Goal: Task Accomplishment & Management: Manage account settings

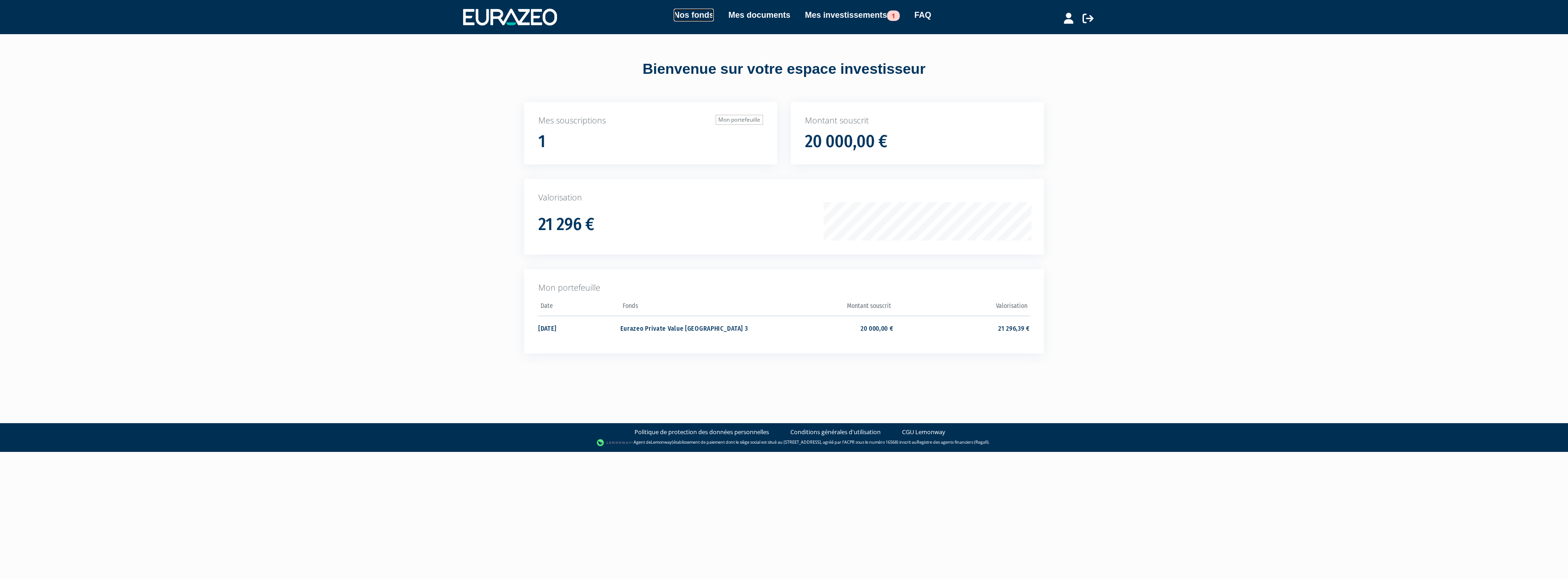
click at [679, 21] on link "Nos fonds" at bounding box center [694, 15] width 40 height 13
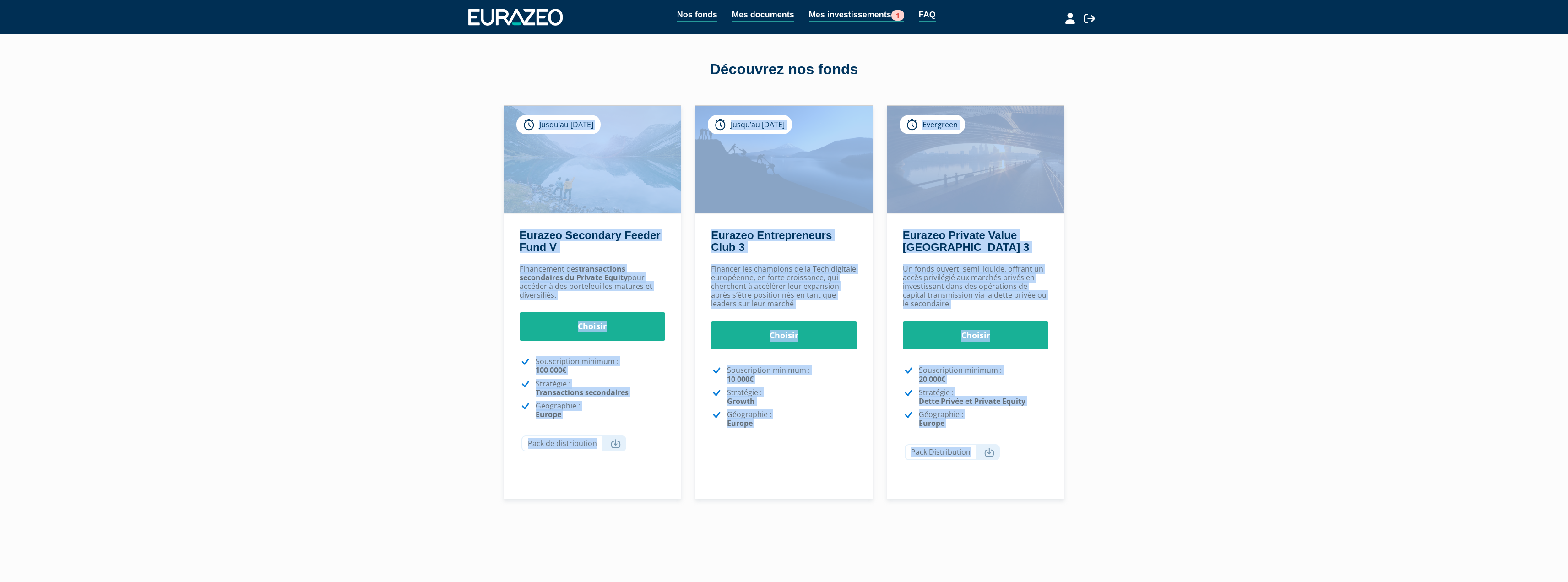
drag, startPoint x: 495, startPoint y: 105, endPoint x: 1188, endPoint y: 434, distance: 767.1
click at [1129, 446] on div "Nos fonds Mes documents Mes investissements 1 FAQ Déconnexion Nos fonds Mes doc…" at bounding box center [784, 272] width 1568 height 545
click at [1226, 421] on div "Nos fonds Mes documents Mes investissements 1 FAQ Déconnexion Nos fonds Mes doc…" at bounding box center [784, 272] width 1568 height 545
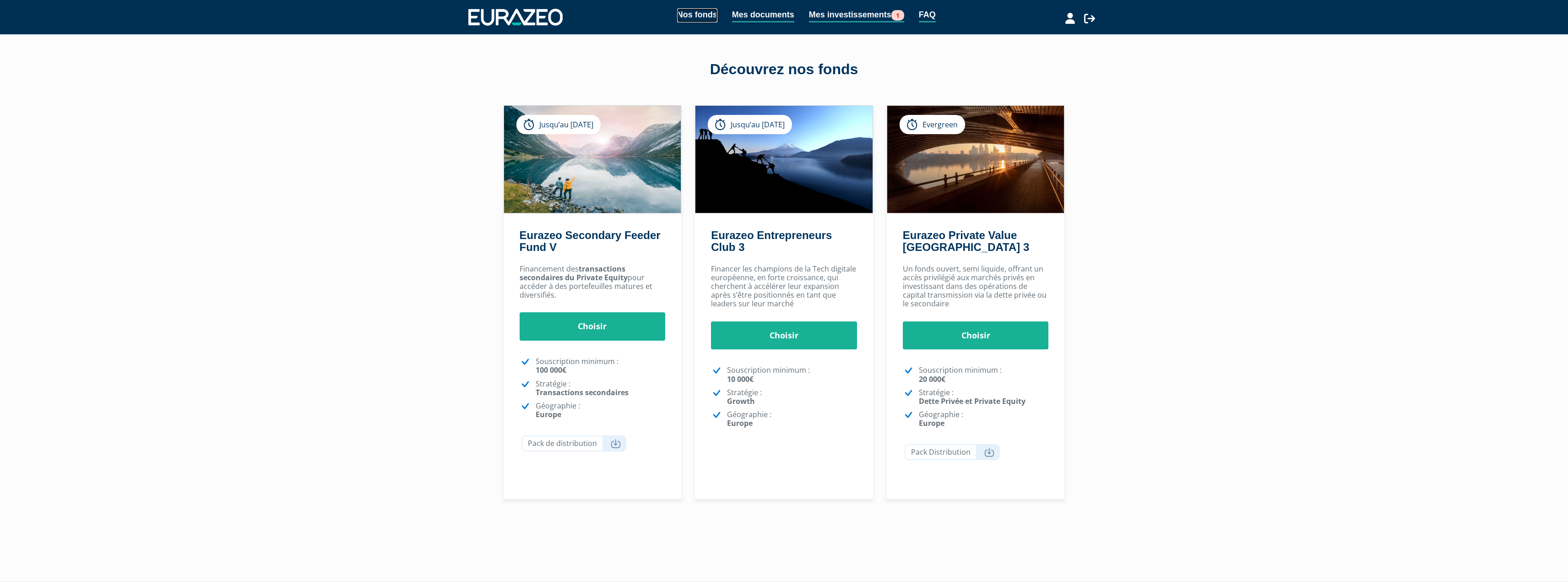
click at [691, 17] on link "Nos fonds" at bounding box center [698, 15] width 40 height 14
click at [857, 17] on link "Mes investissements 1" at bounding box center [856, 15] width 95 height 14
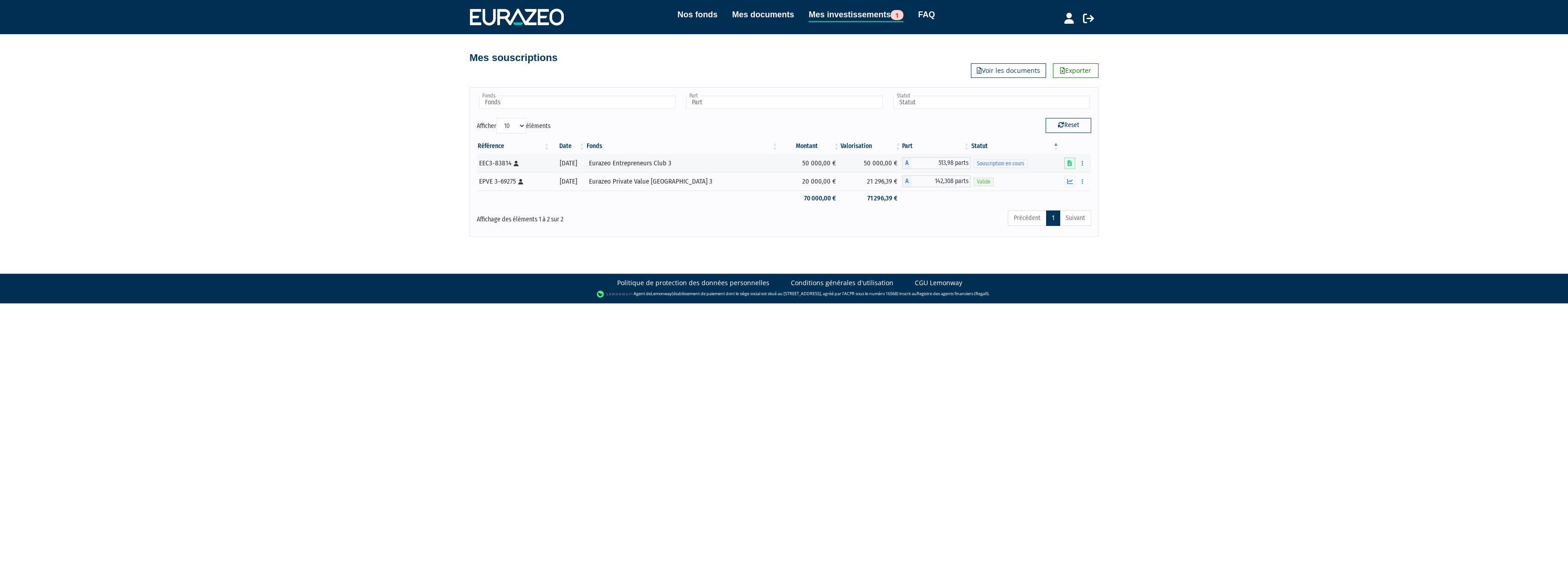
click at [1084, 163] on button "button" at bounding box center [1083, 163] width 11 height 12
click at [1059, 215] on link "Supprimer" at bounding box center [1055, 213] width 59 height 15
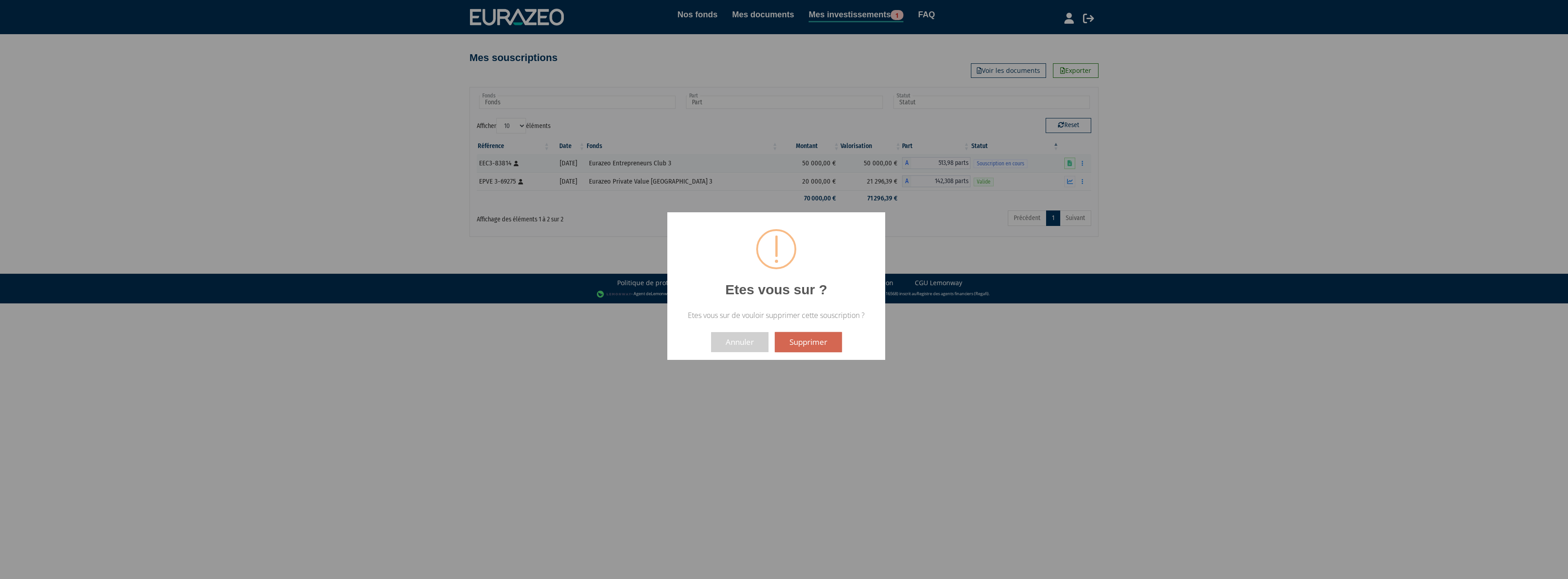
click at [796, 345] on button "Supprimer" at bounding box center [808, 342] width 67 height 20
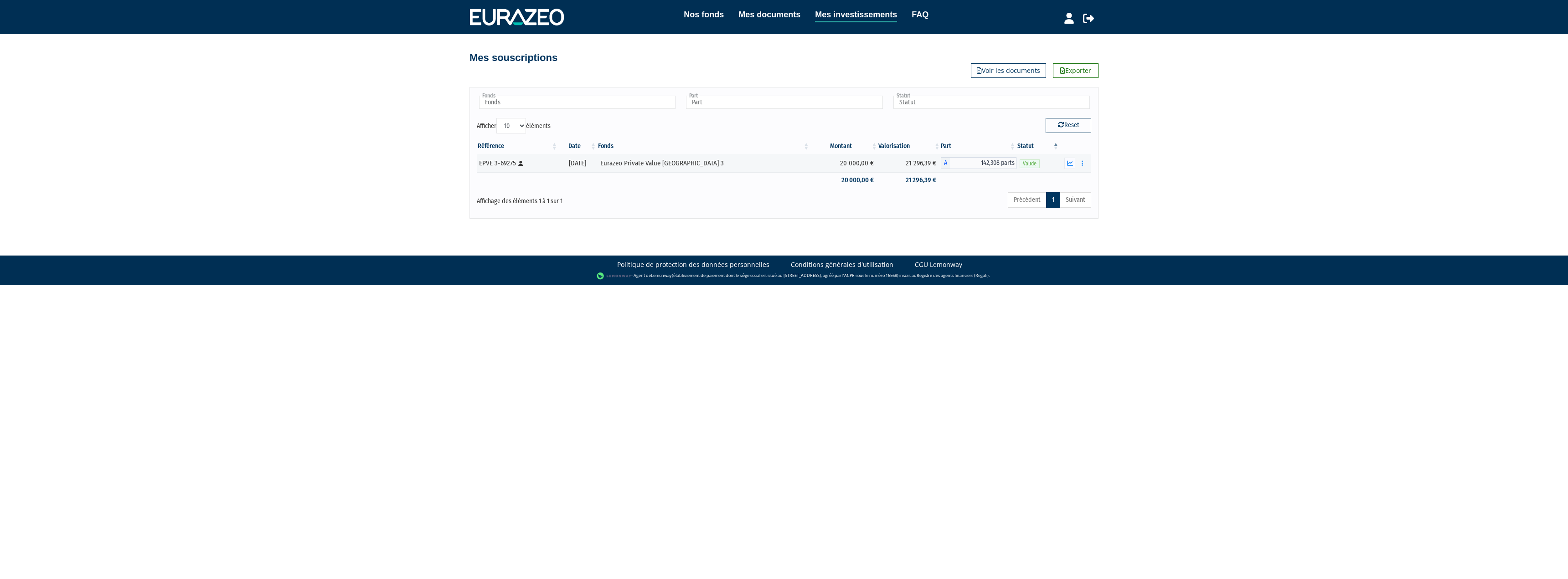
click at [696, 285] on html "Nos fonds Mes documents Mes investissements FAQ Déconnexion Nos fonds Mes docum…" at bounding box center [784, 142] width 1568 height 285
click at [1073, 162] on icon "button" at bounding box center [1070, 164] width 6 height 6
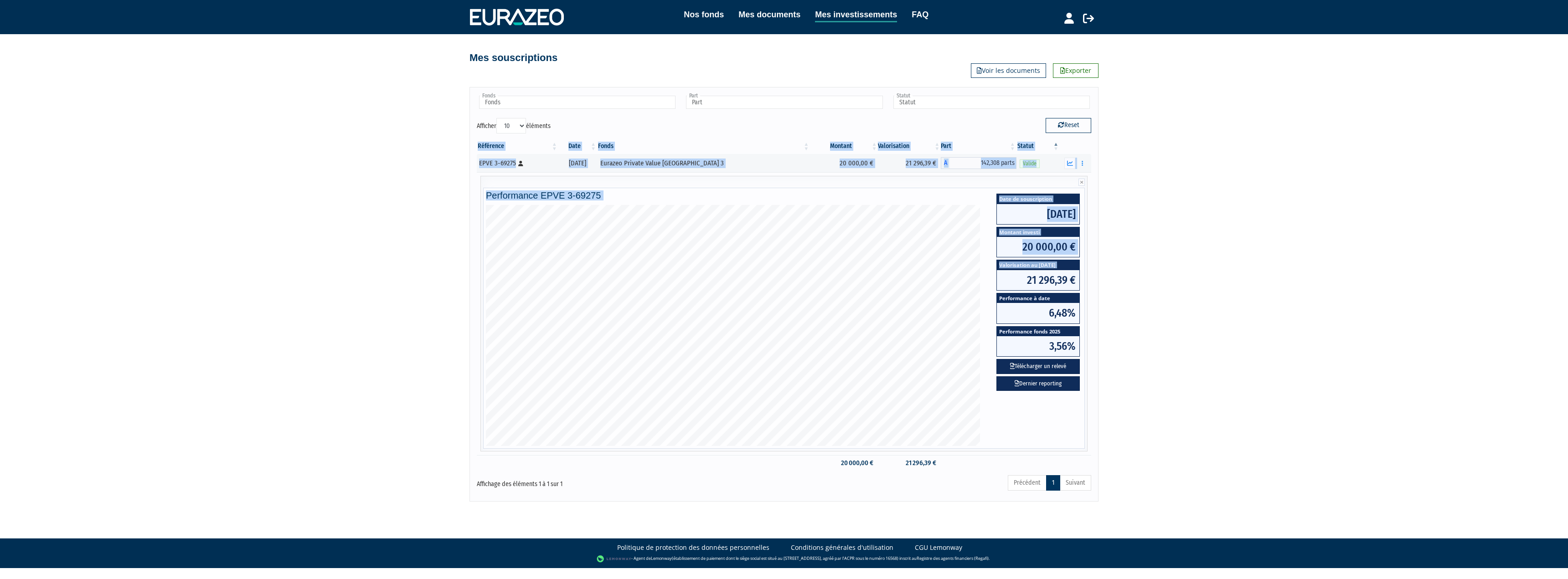
drag, startPoint x: 1023, startPoint y: 279, endPoint x: 1119, endPoint y: 294, distance: 97.2
click at [1110, 293] on div "Nos fonds Mes documents Mes investissements FAQ Déconnexion Nos fonds Mes docum…" at bounding box center [784, 251] width 1568 height 501
click at [1144, 296] on div "Nos fonds Mes documents Mes investissements FAQ Déconnexion Nos fonds Mes docum…" at bounding box center [784, 251] width 1568 height 501
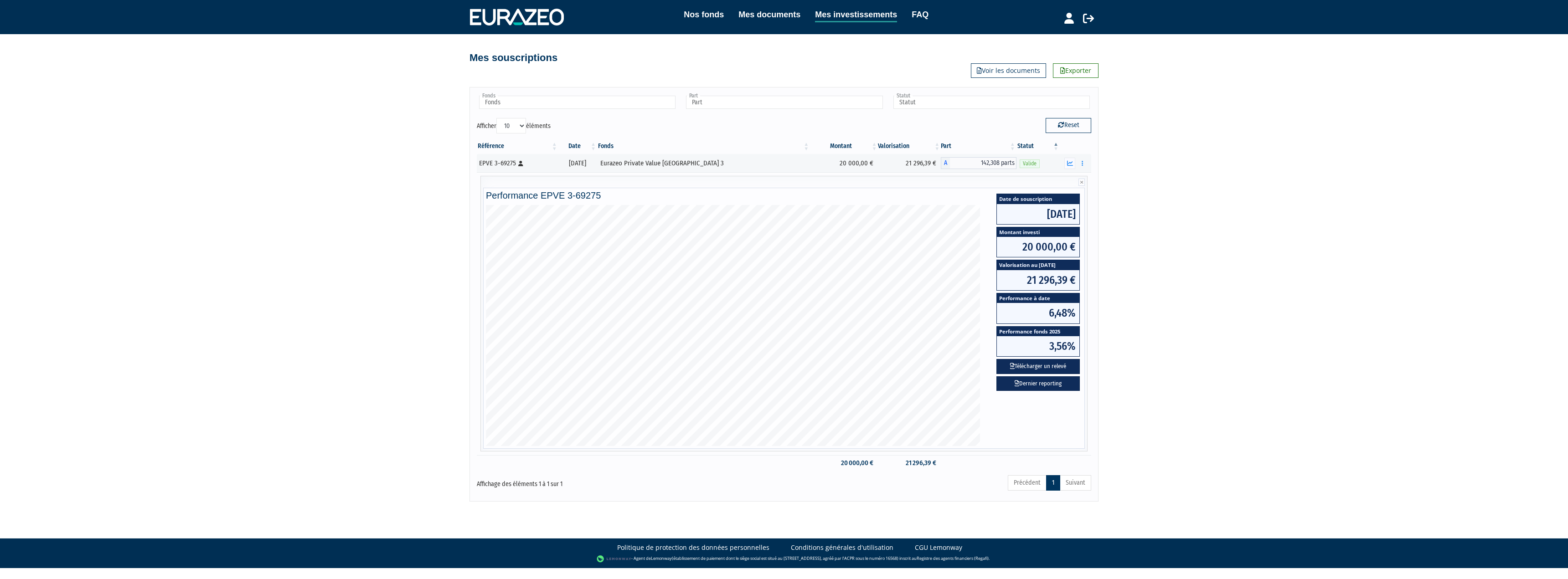
click at [349, 316] on div "Nos fonds Mes documents Mes investissements FAQ Déconnexion Nos fonds Mes docum…" at bounding box center [784, 251] width 1568 height 501
